Goal: Task Accomplishment & Management: Manage account settings

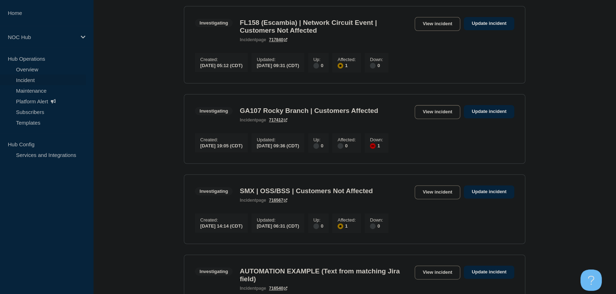
scroll to position [306, 0]
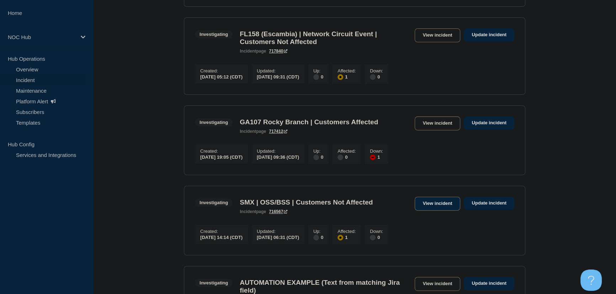
click at [430, 211] on link "View incident" at bounding box center [437, 204] width 46 height 14
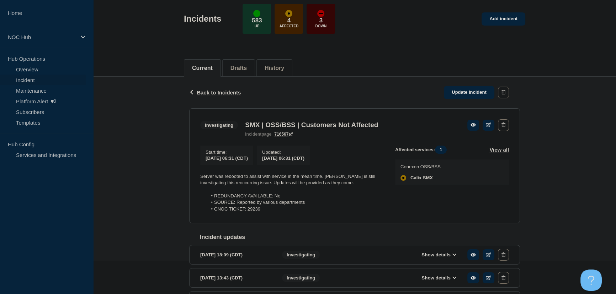
scroll to position [97, 0]
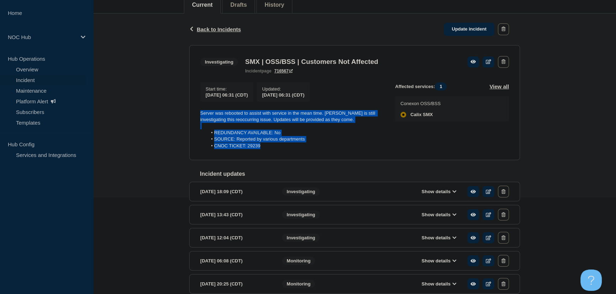
drag, startPoint x: 274, startPoint y: 150, endPoint x: 187, endPoint y: 115, distance: 94.0
click at [187, 115] on div "Back Back to Incidents Update incident Investigating SMX | OSS/BSS | Customers …" at bounding box center [354, 177] width 341 height 326
copy div "Server was rebooted to assist with service in the mean time. Calix is still inv…"
click at [472, 31] on link "Update incident" at bounding box center [469, 29] width 50 height 13
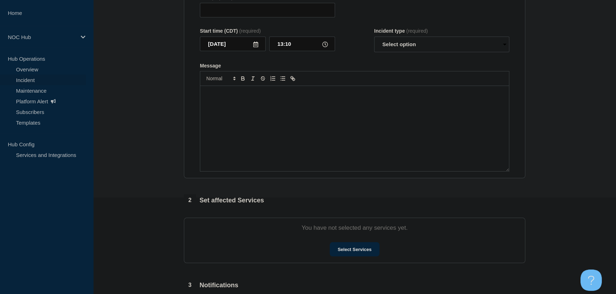
type input "SMX | OSS/BSS | Customers Not Affected"
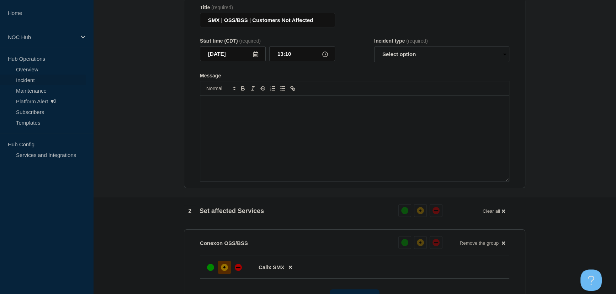
click at [292, 125] on div "Message" at bounding box center [354, 138] width 308 height 85
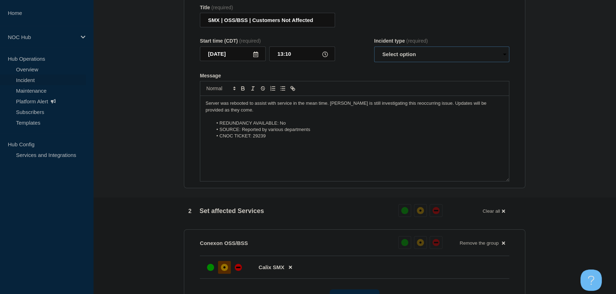
click at [390, 58] on select "Select option Investigating Identified Monitoring Resolved" at bounding box center [441, 55] width 135 height 16
select select "investigating"
click at [374, 50] on select "Select option Investigating Identified Monitoring Resolved" at bounding box center [441, 55] width 135 height 16
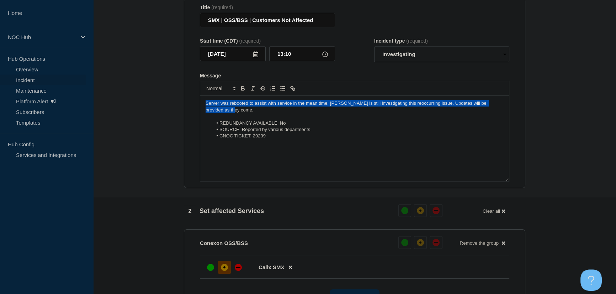
drag, startPoint x: 279, startPoint y: 113, endPoint x: 170, endPoint y: 102, distance: 109.7
click at [170, 102] on section "1 Provide details Title (required) SMX | OSS/BSS | Customers Not Affected Start…" at bounding box center [354, 294] width 522 height 640
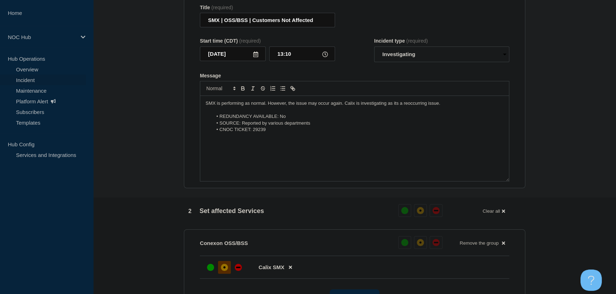
click at [447, 107] on p "SMX is performing as normal. However, the issue may occur again. Calix is inves…" at bounding box center [354, 103] width 298 height 6
drag, startPoint x: 212, startPoint y: 107, endPoint x: 247, endPoint y: 108, distance: 35.2
click at [247, 107] on p "SMX is performing as normal. However, the issue may occur again. Calix is inves…" at bounding box center [354, 103] width 298 height 6
click at [241, 107] on p "SMX is performing as normal. However, the issue may occur again. Calix is inves…" at bounding box center [354, 103] width 298 height 6
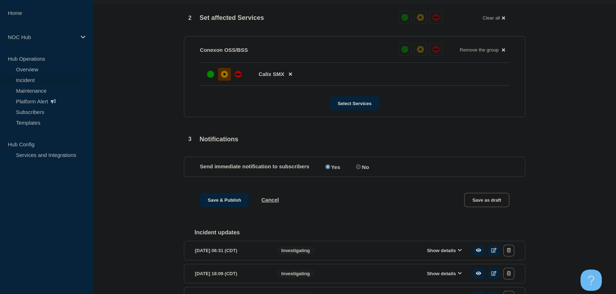
scroll to position [323, 0]
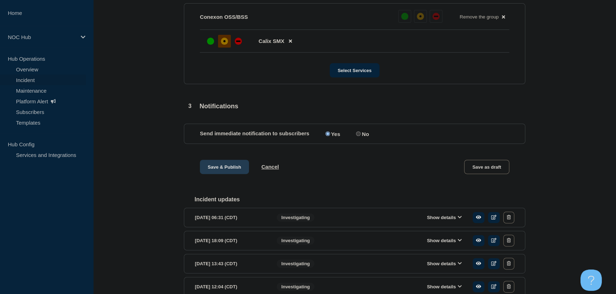
click at [227, 172] on button "Save & Publish" at bounding box center [224, 167] width 49 height 14
